Goal: Use online tool/utility

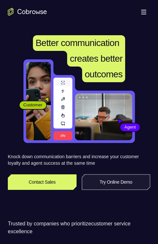
click at [97, 158] on link "Try Online Demo" at bounding box center [116, 183] width 69 height 16
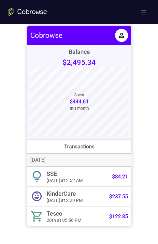
scroll to position [261, 0]
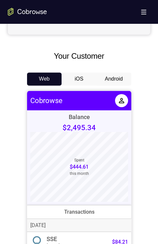
click at [107, 79] on button "Android" at bounding box center [114, 79] width 35 height 13
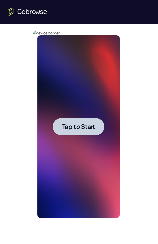
scroll to position [0, 0]
click at [76, 127] on span "Tap to Start" at bounding box center [78, 127] width 33 height 7
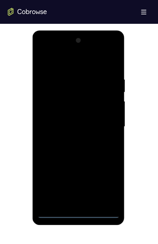
click at [78, 212] on div at bounding box center [79, 126] width 82 height 183
click at [78, 200] on div at bounding box center [79, 126] width 82 height 183
click at [100, 166] on div at bounding box center [79, 126] width 82 height 183
click at [95, 189] on div at bounding box center [79, 126] width 82 height 183
click at [54, 178] on div at bounding box center [79, 126] width 82 height 183
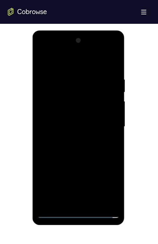
click at [75, 166] on div at bounding box center [79, 126] width 82 height 183
click at [99, 154] on div at bounding box center [79, 126] width 82 height 183
click at [111, 202] on div at bounding box center [79, 126] width 82 height 183
click at [64, 115] on div at bounding box center [79, 126] width 82 height 183
click at [84, 199] on div at bounding box center [79, 126] width 82 height 183
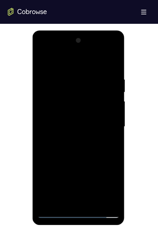
click at [42, 50] on div at bounding box center [79, 126] width 82 height 183
click at [72, 62] on div at bounding box center [79, 126] width 82 height 183
click at [69, 67] on div at bounding box center [79, 126] width 82 height 183
click at [60, 88] on div at bounding box center [79, 126] width 82 height 183
click at [79, 202] on div at bounding box center [79, 126] width 82 height 183
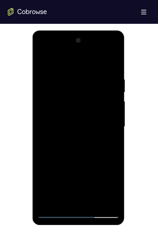
click at [41, 60] on div at bounding box center [79, 126] width 82 height 183
click at [61, 92] on div at bounding box center [79, 126] width 82 height 183
click at [111, 177] on div at bounding box center [79, 126] width 82 height 183
click at [91, 166] on div at bounding box center [79, 126] width 82 height 183
click at [72, 190] on div at bounding box center [79, 126] width 82 height 183
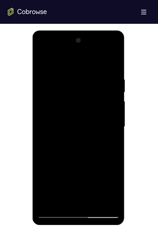
click at [82, 165] on div at bounding box center [79, 126] width 82 height 183
click at [64, 72] on div at bounding box center [79, 126] width 82 height 183
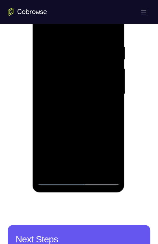
click at [79, 170] on div at bounding box center [79, 94] width 82 height 183
